Goal: Task Accomplishment & Management: Complete application form

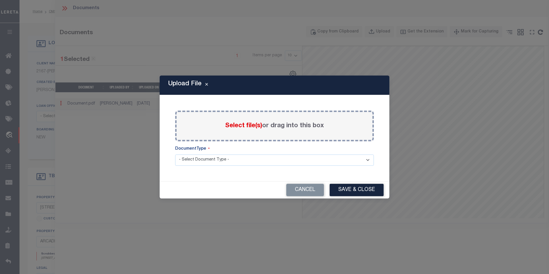
select select "10"
select select "NonEscrow"
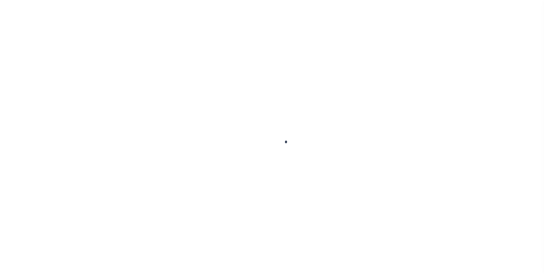
type input "1159958-dg992"
type input "[PERSON_NAME]"
select select
type input "91007"
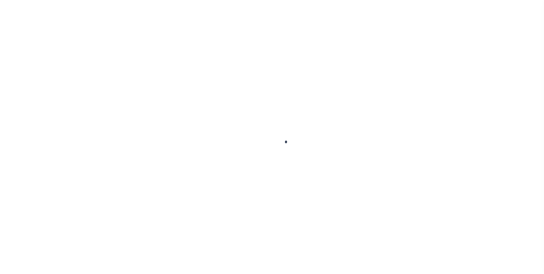
type input "[DATE]"
select select "10"
select select "NonEscrow"
type input "[STREET_ADDRESS]"
select select
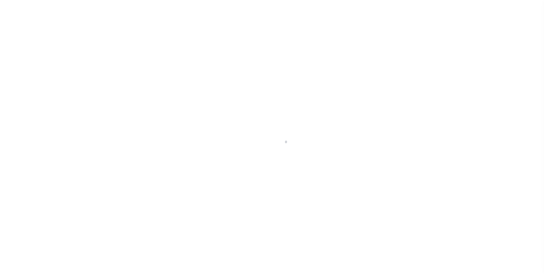
type input "ARCADIA CA 91007"
type input "CA"
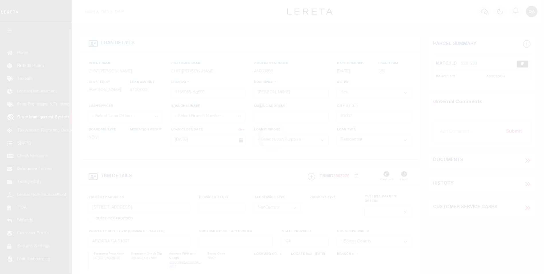
scroll to position [6, 0]
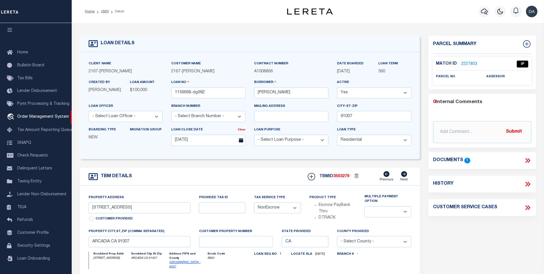
click at [527, 160] on icon at bounding box center [527, 160] width 3 height 5
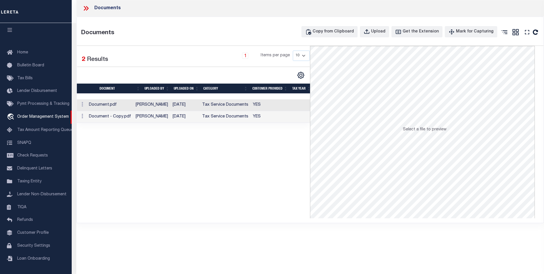
click at [250, 152] on div "Selected 2 Results 1 Items per page 10 25 50 100" at bounding box center [194, 132] width 234 height 172
click at [380, 30] on div "Upload" at bounding box center [378, 32] width 14 height 6
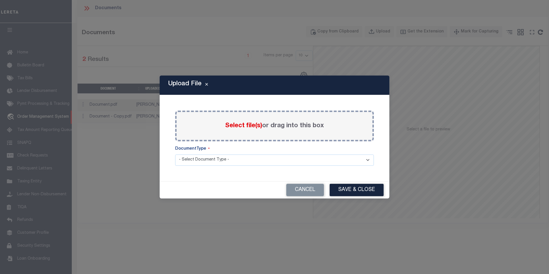
click at [237, 129] on span "Select file(s)" at bounding box center [243, 125] width 37 height 6
click at [0, 0] on input "Select file(s) or drag into this box" at bounding box center [0, 0] width 0 height 0
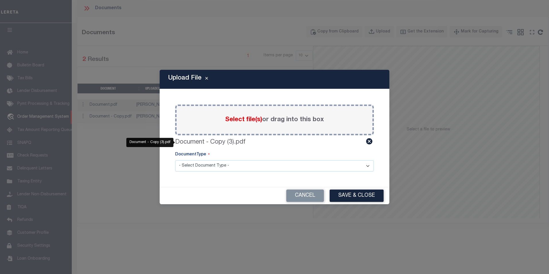
click at [224, 143] on label "Document - Copy (3).pdf" at bounding box center [210, 141] width 70 height 9
click at [369, 140] on icon at bounding box center [369, 141] width 6 height 6
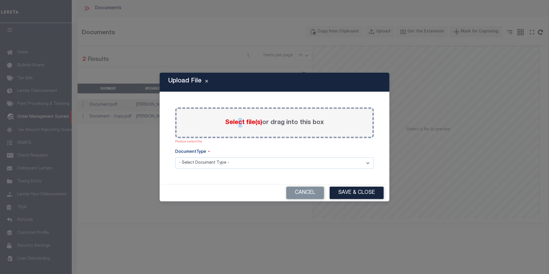
click at [238, 121] on span "Select file(s)" at bounding box center [243, 122] width 37 height 6
drag, startPoint x: 238, startPoint y: 121, endPoint x: 234, endPoint y: 122, distance: 4.2
click at [234, 122] on span "Select file(s)" at bounding box center [243, 122] width 37 height 6
click at [0, 0] on input "Select file(s) or drag into this box" at bounding box center [0, 0] width 0 height 0
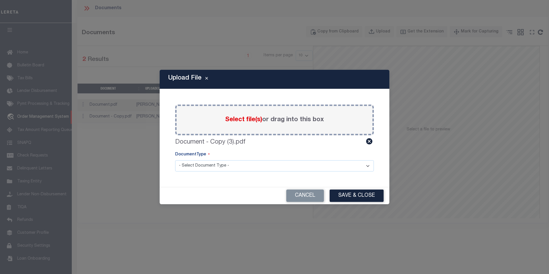
click at [377, 175] on div "Paste copied image or file into this box Select file(s) or drag into this box D…" at bounding box center [274, 138] width 216 height 84
click at [316, 194] on button "Cancel" at bounding box center [305, 195] width 38 height 12
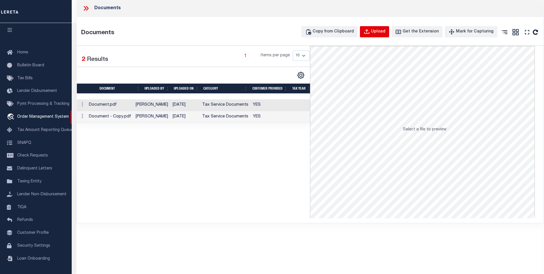
click at [385, 34] on div "Upload" at bounding box center [378, 32] width 14 height 6
select select
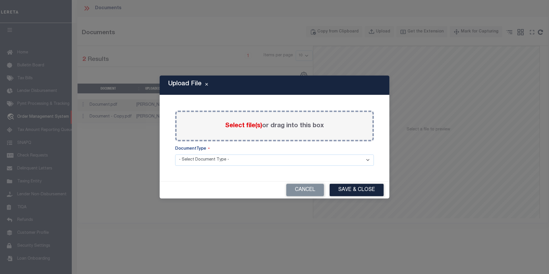
drag, startPoint x: 217, startPoint y: 149, endPoint x: 222, endPoint y: 179, distance: 31.1
click at [218, 184] on div "Cancel Save & Close" at bounding box center [275, 189] width 230 height 17
click at [248, 128] on span "Select file(s)" at bounding box center [243, 125] width 37 height 6
click at [0, 0] on input "Select file(s) or drag into this box" at bounding box center [0, 0] width 0 height 0
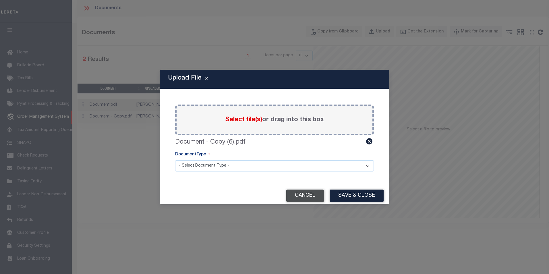
click at [298, 199] on button "Cancel" at bounding box center [305, 195] width 38 height 12
